Goal: Task Accomplishment & Management: Complete application form

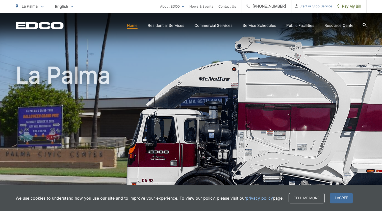
scroll to position [4, 0]
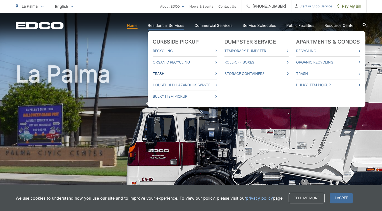
click at [164, 74] on link "Trash" at bounding box center [185, 73] width 64 height 6
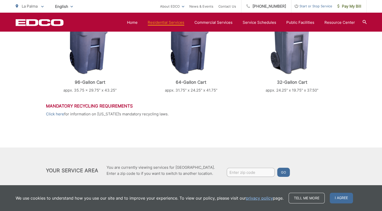
scroll to position [252, 0]
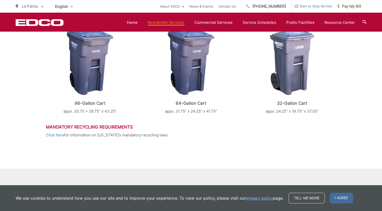
scroll to position [215, 0]
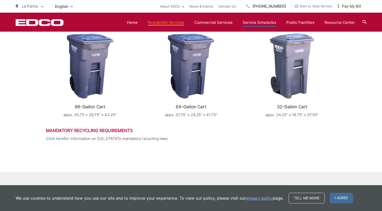
click at [267, 25] on link "Service Schedules" at bounding box center [260, 22] width 34 height 6
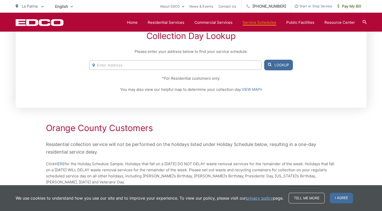
scroll to position [116, 0]
click at [126, 65] on input "Enter Address" at bounding box center [175, 64] width 172 height 9
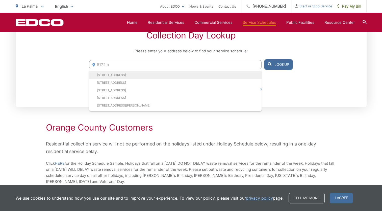
click at [124, 73] on li "5172 Bridgewood, La Palma, CA, 90623" at bounding box center [175, 75] width 172 height 8
type input "5172 Bridgewood, La Palma, CA, 90623"
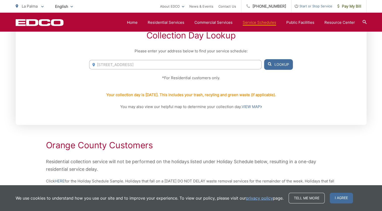
click at [277, 65] on button "Lookup" at bounding box center [278, 64] width 29 height 11
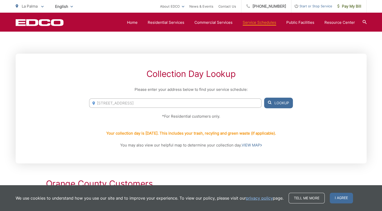
scroll to position [0, 0]
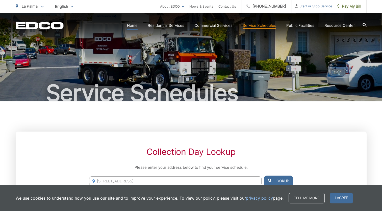
click at [137, 24] on link "Home" at bounding box center [132, 25] width 11 height 6
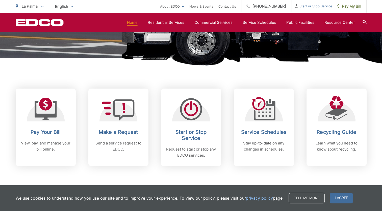
scroll to position [165, 0]
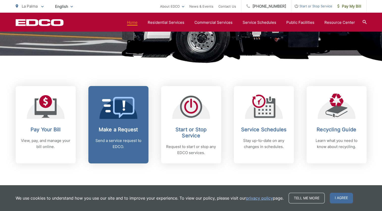
click at [116, 137] on div "Make a Request Send a service request to EDCO." at bounding box center [118, 137] width 50 height 23
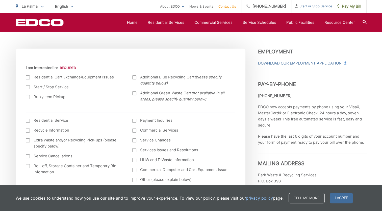
scroll to position [167, 0]
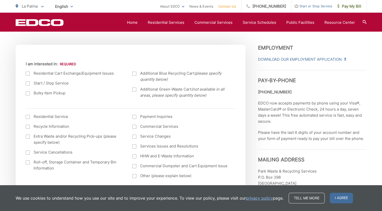
click at [27, 73] on div at bounding box center [28, 73] width 4 height 4
click at [0, 0] on input "I am interested in:" at bounding box center [0, 0] width 0 height 0
click at [28, 92] on div at bounding box center [28, 93] width 4 height 4
click at [0, 0] on input "Bulky Item Pickup" at bounding box center [0, 0] width 0 height 0
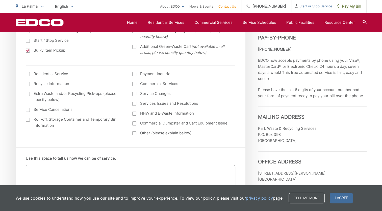
scroll to position [212, 0]
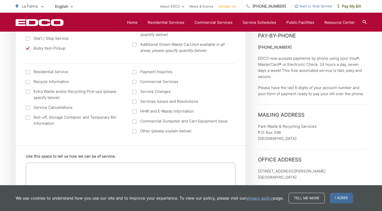
click at [29, 72] on div at bounding box center [28, 72] width 4 height 4
click at [0, 0] on input "I am interested in: (continued) *" at bounding box center [0, 0] width 0 height 0
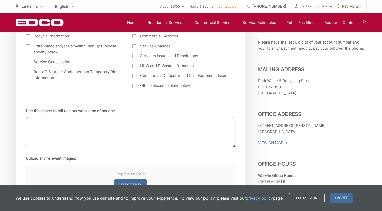
scroll to position [263, 0]
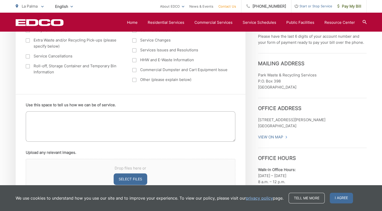
click at [80, 117] on textarea "Use this space to tell us how we can be of service." at bounding box center [131, 126] width 210 height 30
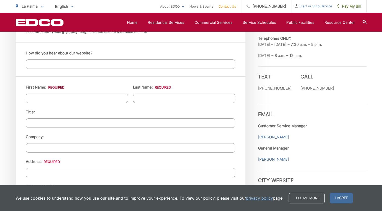
scroll to position [431, 0]
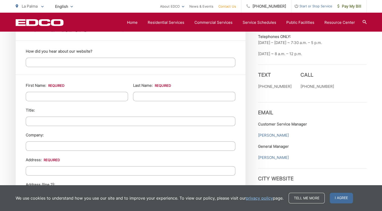
type textarea "We require new blue recycling cart as it has broken. Also we wish to recycle so…"
click at [40, 97] on input "First Name: *" at bounding box center [77, 96] width 102 height 9
type input "Kumkum"
type input "Anand"
type input "Unique Logistics International"
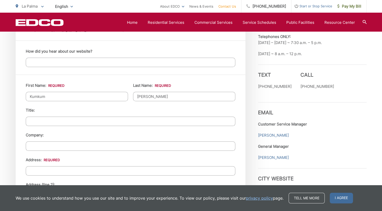
type input "5172, Bridgewood Dr."
type input "La Palma"
type input "90623"
type input "7146844332"
type input "kumkum164@hotmail.com"
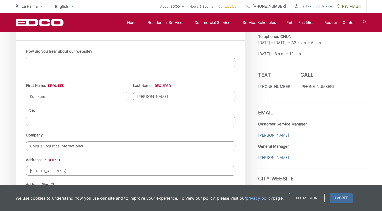
type input "kumkum164@hotmail.com"
type input "(714) 684-4332"
click at [93, 144] on input "Unique Logistics International" at bounding box center [131, 145] width 210 height 9
drag, startPoint x: 93, startPoint y: 144, endPoint x: 23, endPoint y: 146, distance: 70.7
click at [23, 146] on div "First Name: * Kumkum Last Name: * Anand Title: Company: Unique Logistics Intern…" at bounding box center [131, 201] width 230 height 254
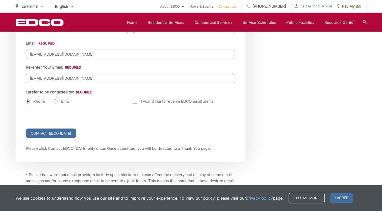
scroll to position [654, 0]
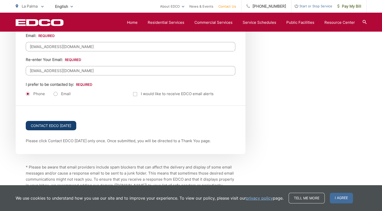
click at [62, 124] on input "Contact EDCO Today" at bounding box center [51, 125] width 50 height 9
